Goal: Transaction & Acquisition: Purchase product/service

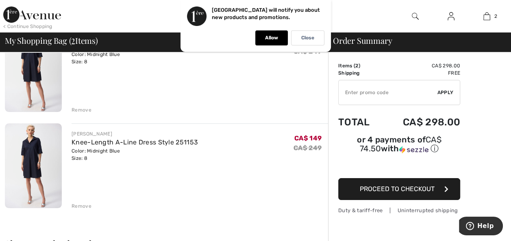
scroll to position [122, 0]
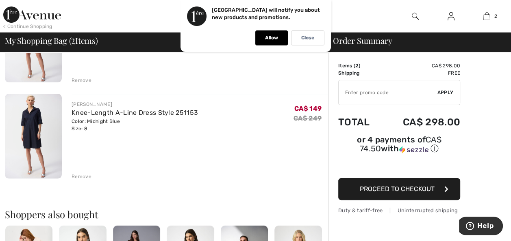
click at [80, 175] on div "Remove" at bounding box center [81, 176] width 20 height 7
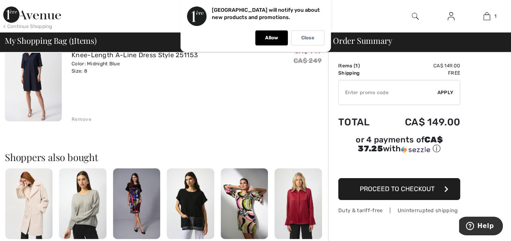
scroll to position [82, 0]
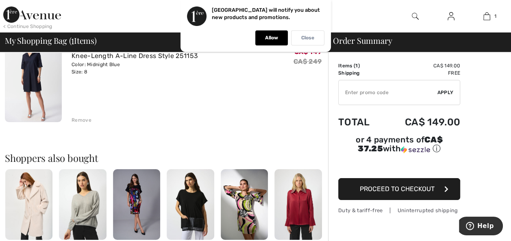
click at [301, 37] on p "Close" at bounding box center [307, 38] width 13 height 6
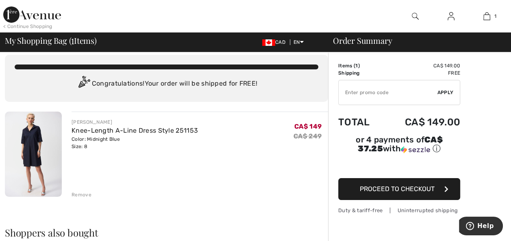
scroll to position [0, 0]
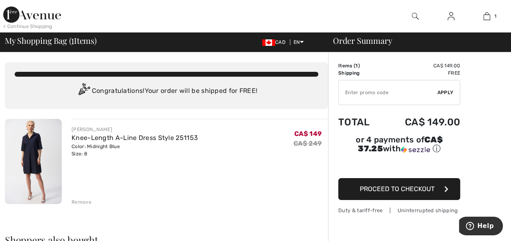
click at [282, 192] on div "JOSEPH RIBKOFF Knee-Length A-Line Dress Style 251153 Color: Midnight Blue Size:…" at bounding box center [199, 162] width 256 height 87
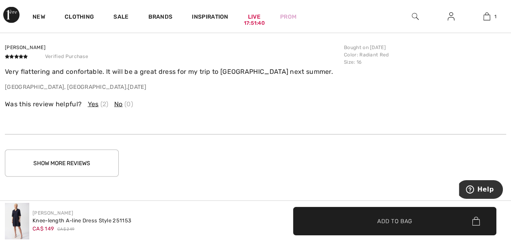
scroll to position [1341, 0]
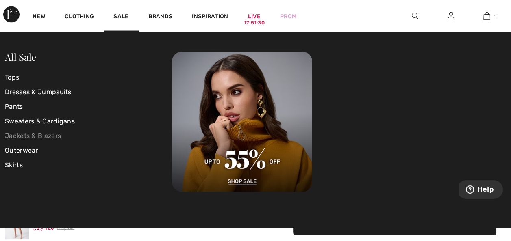
click at [15, 135] on link "Jackets & Blazers" at bounding box center [88, 136] width 167 height 15
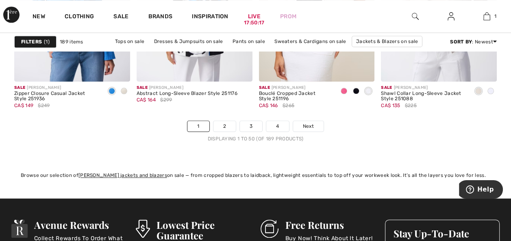
scroll to position [3372, 0]
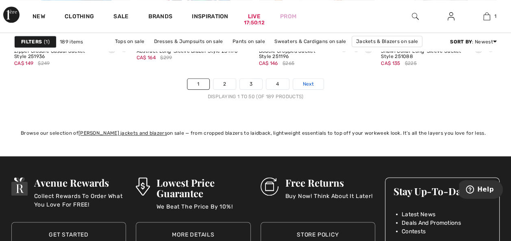
click at [306, 81] on span "Next" at bounding box center [308, 83] width 11 height 7
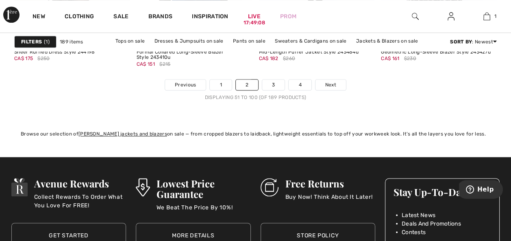
scroll to position [3331, 0]
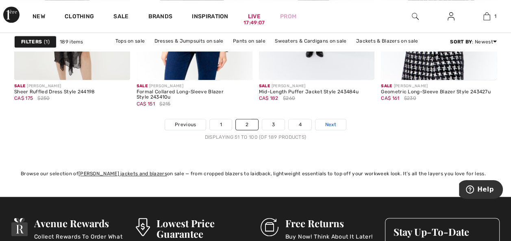
click at [328, 121] on span "Next" at bounding box center [330, 124] width 11 height 7
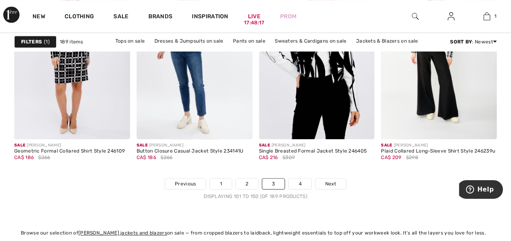
scroll to position [3372, 0]
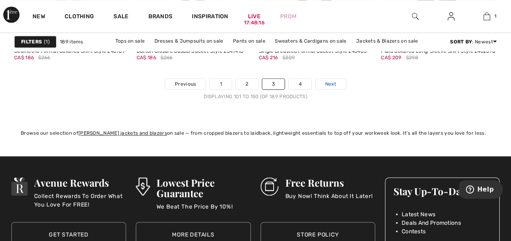
click at [330, 84] on span "Next" at bounding box center [330, 83] width 11 height 7
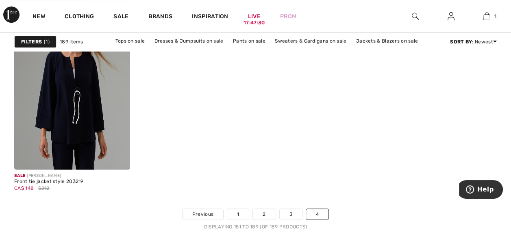
scroll to position [2722, 0]
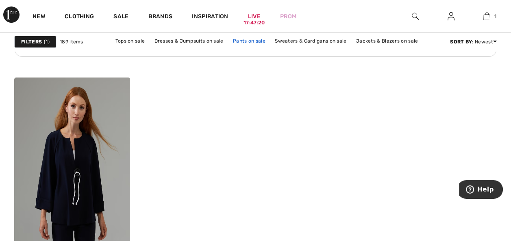
click at [252, 40] on link "Pants on sale" at bounding box center [249, 41] width 41 height 11
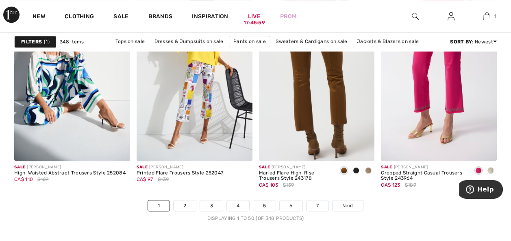
scroll to position [3372, 0]
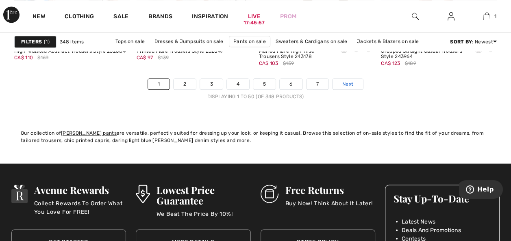
click at [351, 83] on span "Next" at bounding box center [347, 83] width 11 height 7
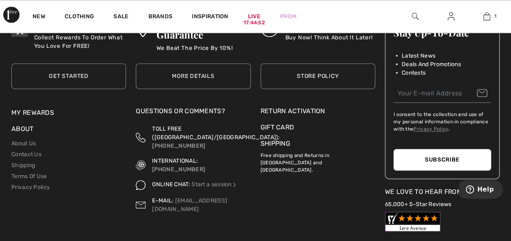
scroll to position [3615, 0]
